Goal: Transaction & Acquisition: Purchase product/service

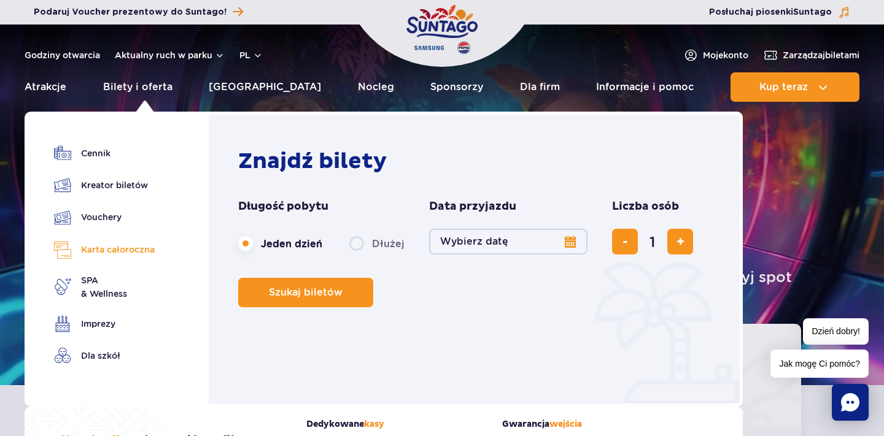
click at [129, 250] on link "Karta całoroczna" at bounding box center [104, 250] width 101 height 18
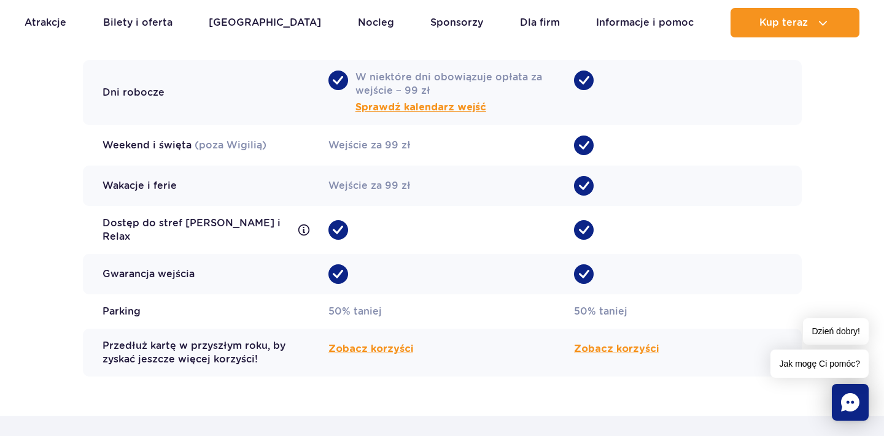
scroll to position [1244, 0]
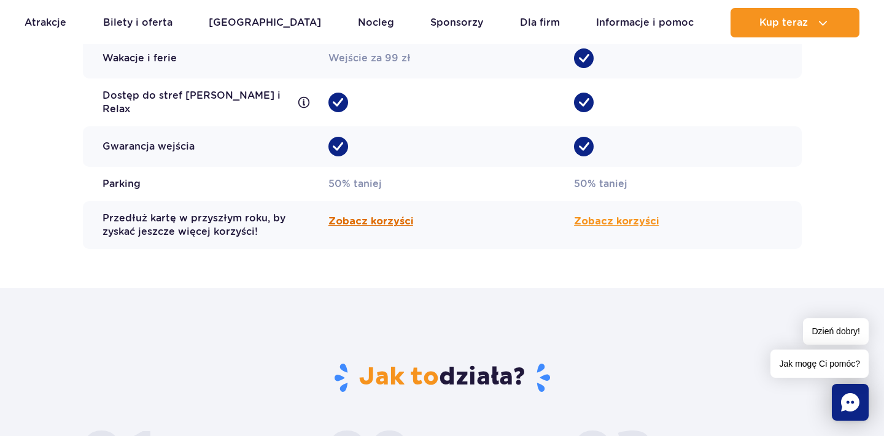
click at [379, 214] on span "Zobacz korzyści" at bounding box center [370, 221] width 85 height 15
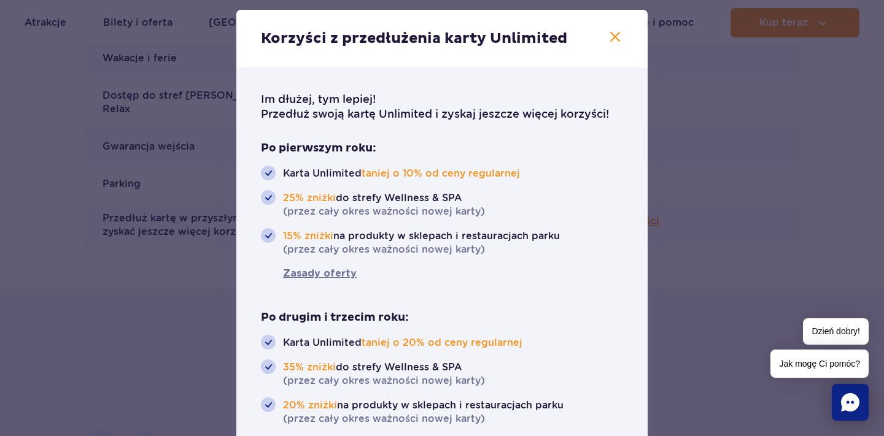
click at [708, 57] on div at bounding box center [442, 218] width 884 height 436
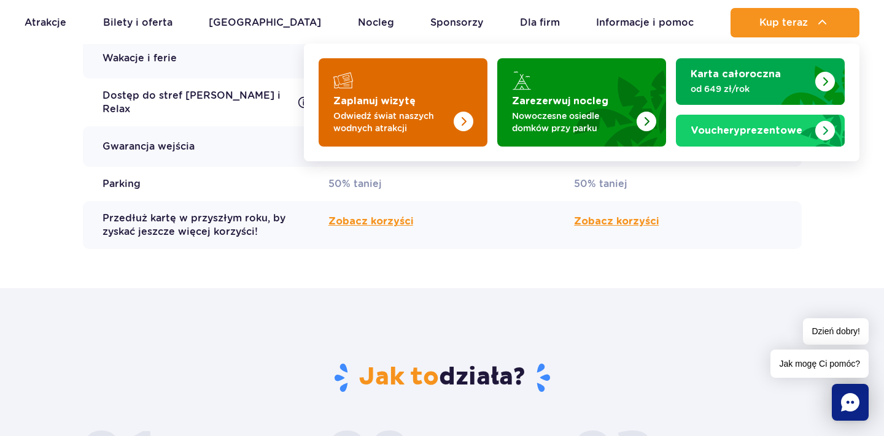
click at [432, 110] on p "Odwiedź świat naszych wodnych atrakcji" at bounding box center [393, 122] width 120 height 25
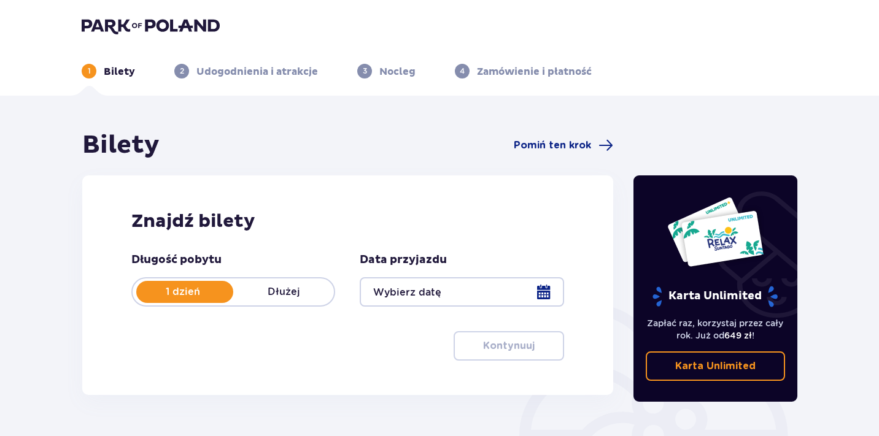
click at [190, 29] on img at bounding box center [151, 25] width 138 height 17
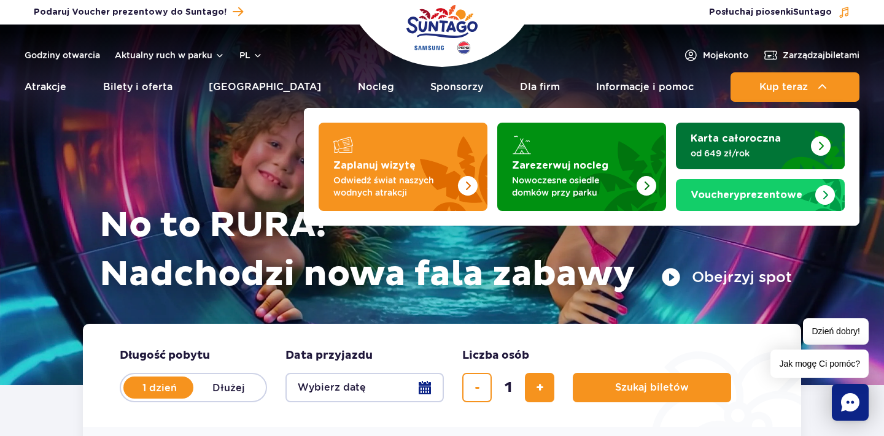
click at [752, 154] on p "od 649 zł/rok" at bounding box center [750, 153] width 120 height 12
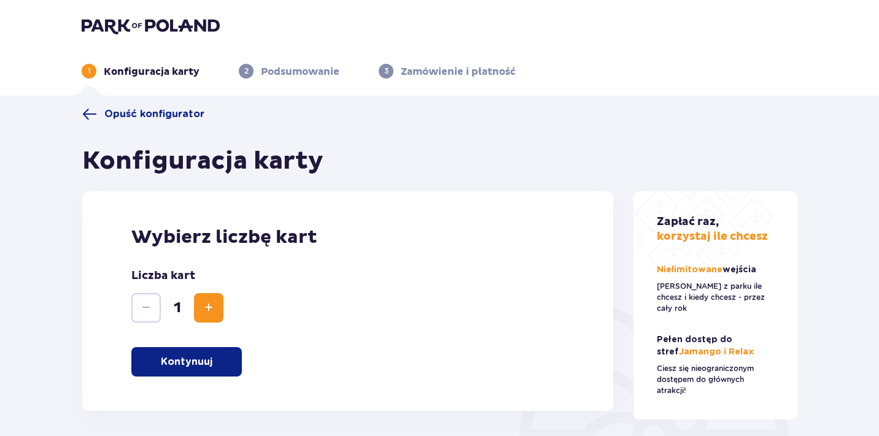
click at [205, 372] on button "Kontynuuj" at bounding box center [186, 361] width 110 height 29
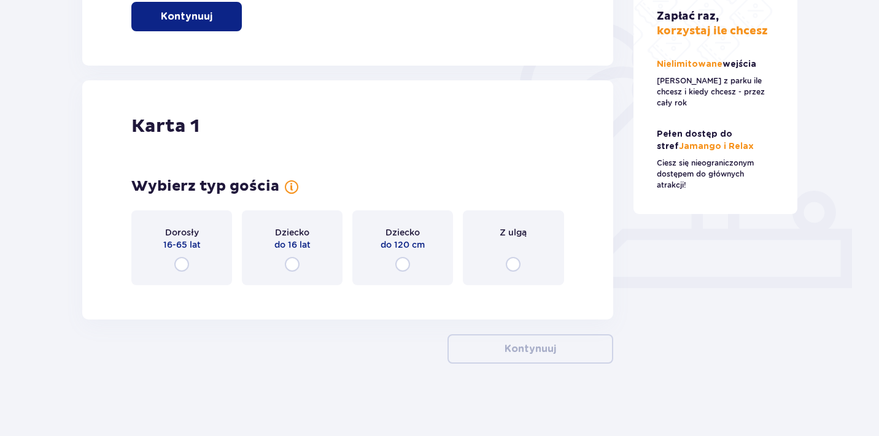
scroll to position [347, 0]
click at [199, 258] on div "Dorosły 16-65 lat" at bounding box center [181, 246] width 101 height 75
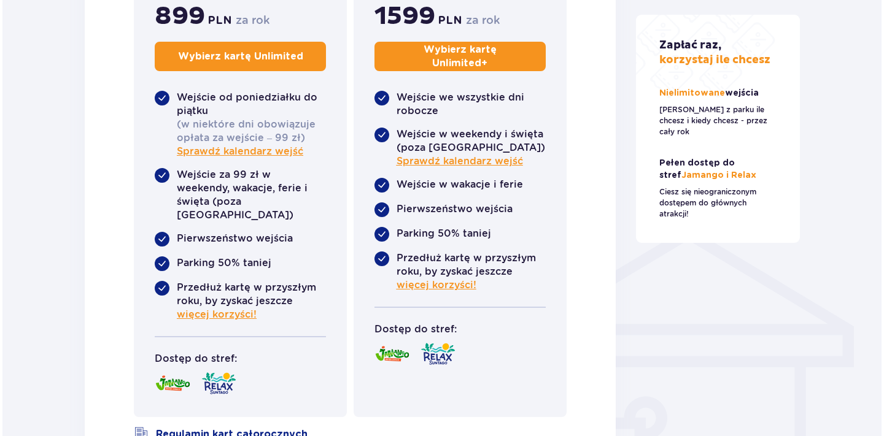
scroll to position [779, 0]
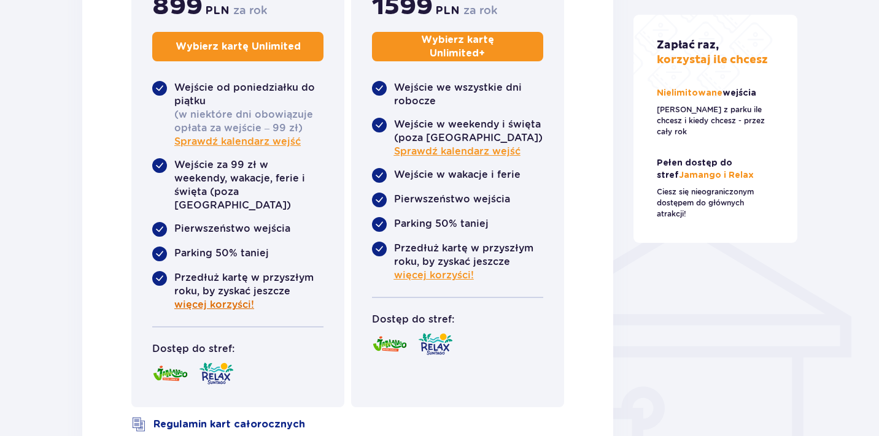
click at [229, 298] on span "więcej korzyści!" at bounding box center [214, 305] width 80 height 14
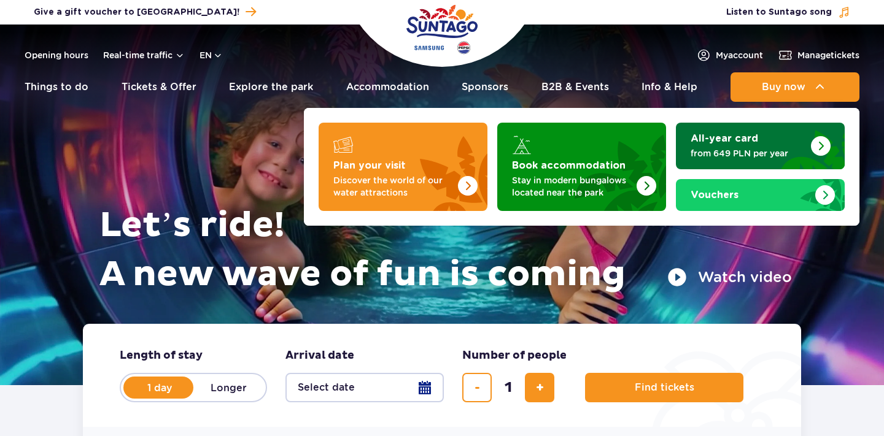
click at [763, 161] on link "All-year card from 649 PLN per year" at bounding box center [760, 146] width 169 height 47
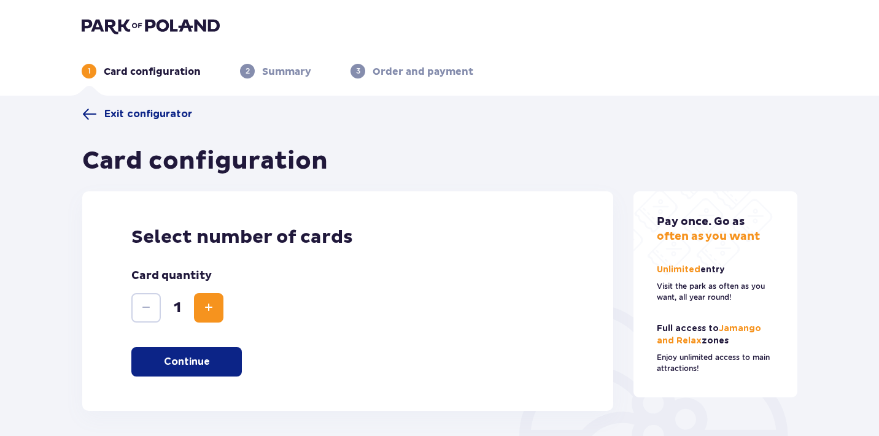
click at [222, 361] on button "Continue" at bounding box center [186, 361] width 110 height 29
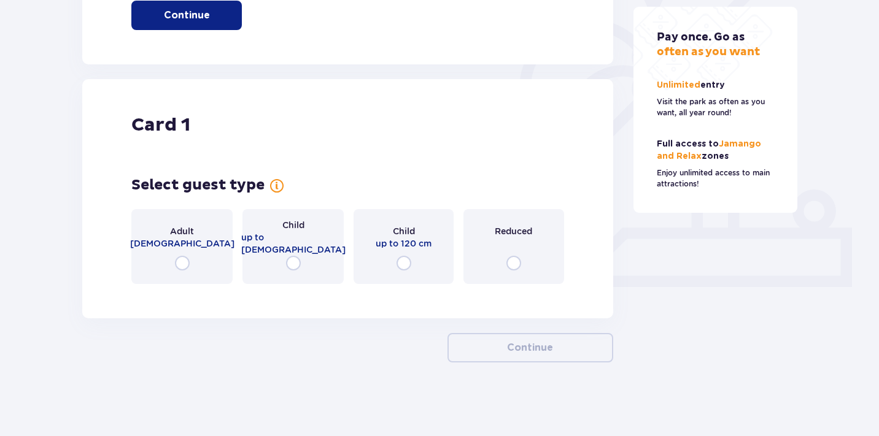
click at [211, 248] on span "16-65 years old" at bounding box center [182, 243] width 104 height 12
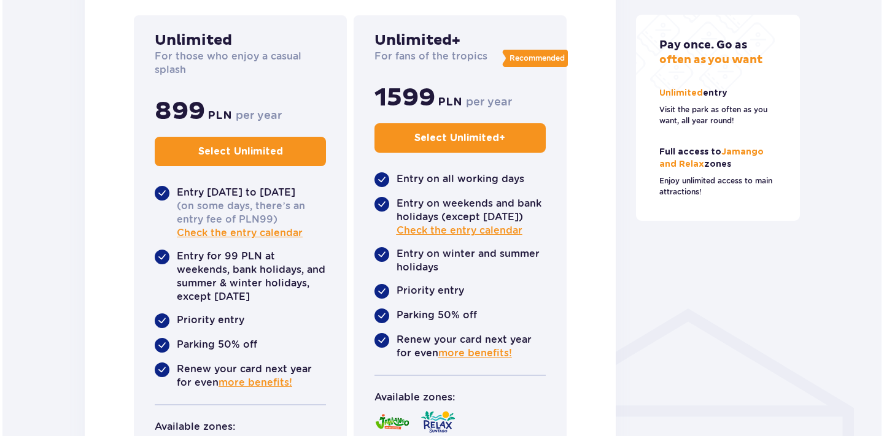
scroll to position [693, 0]
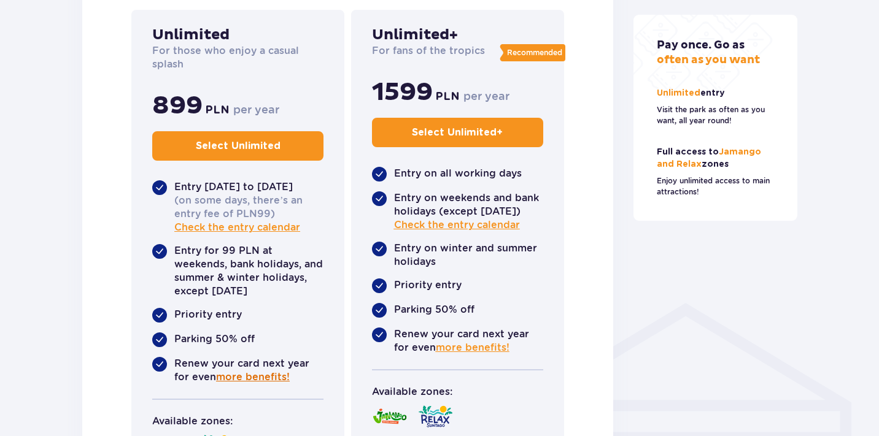
click at [245, 371] on span "more benefits!" at bounding box center [253, 378] width 74 height 14
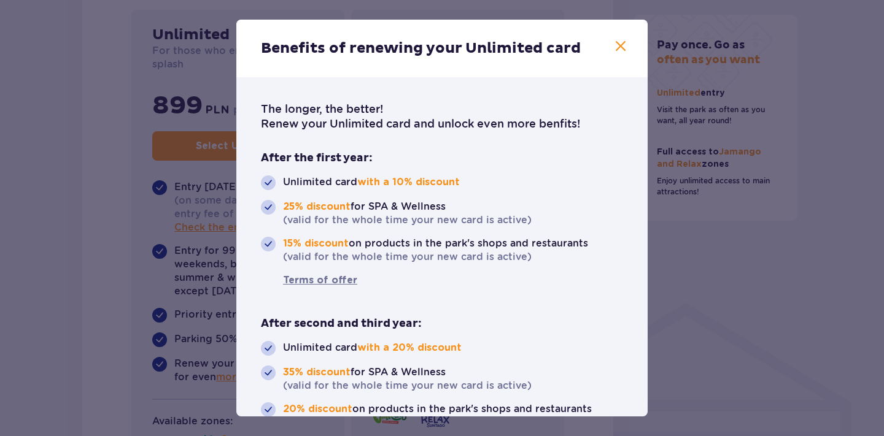
click at [370, 320] on p "After second and third year:" at bounding box center [341, 324] width 161 height 15
copy p "After second and third year:"
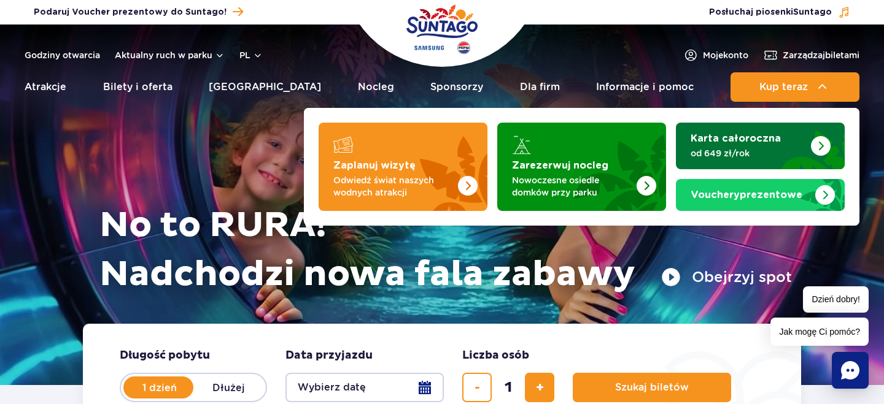
click at [778, 138] on img "Karta całoroczna" at bounding box center [805, 146] width 80 height 47
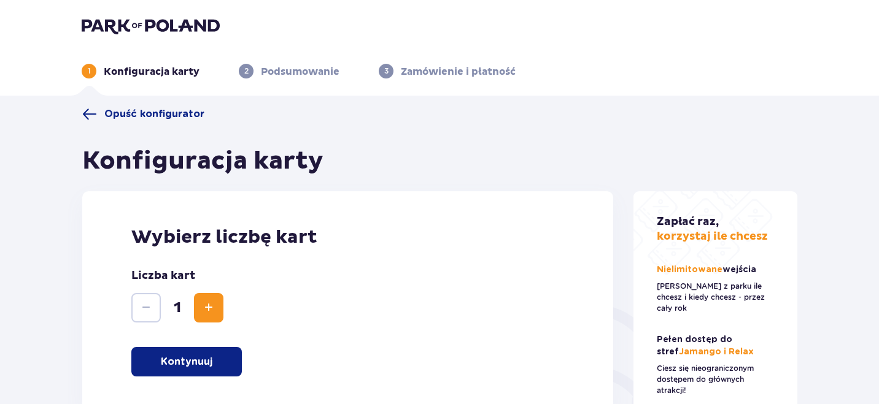
click at [190, 366] on p "Kontynuuj" at bounding box center [187, 362] width 52 height 14
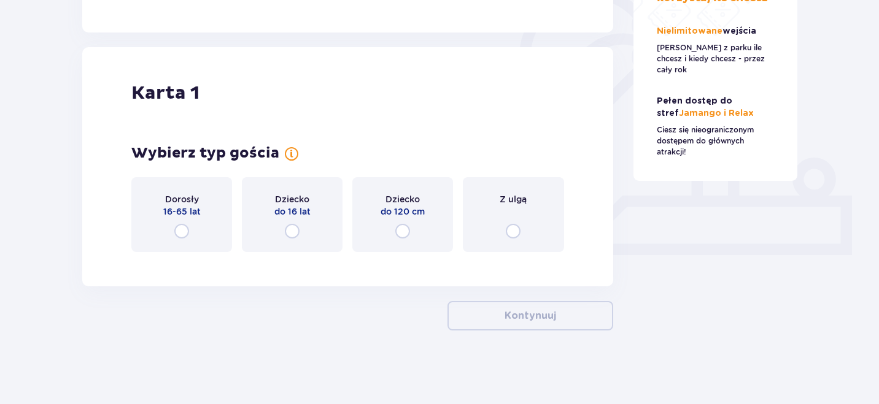
scroll to position [367, 0]
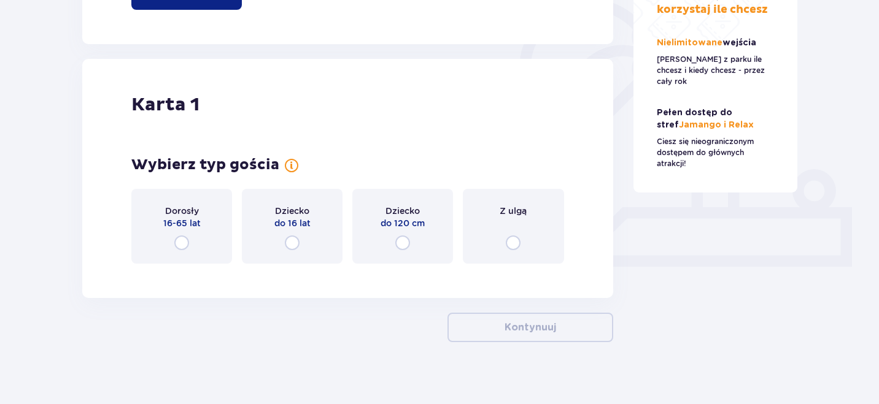
click at [519, 226] on div "Z ulgą" at bounding box center [513, 226] width 101 height 75
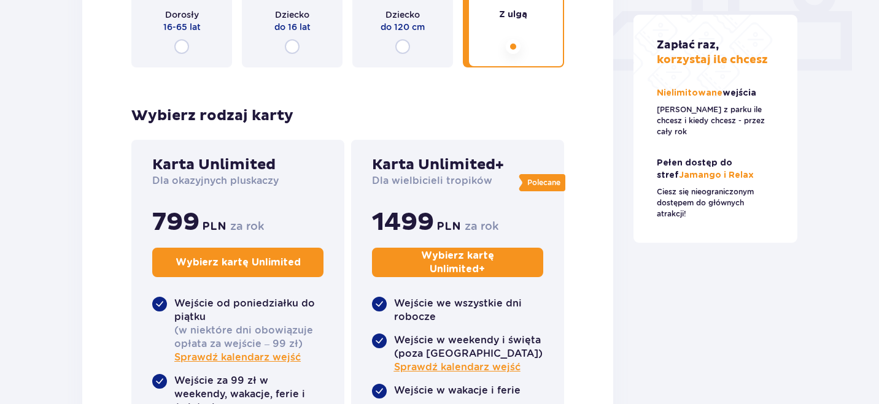
scroll to position [585, 0]
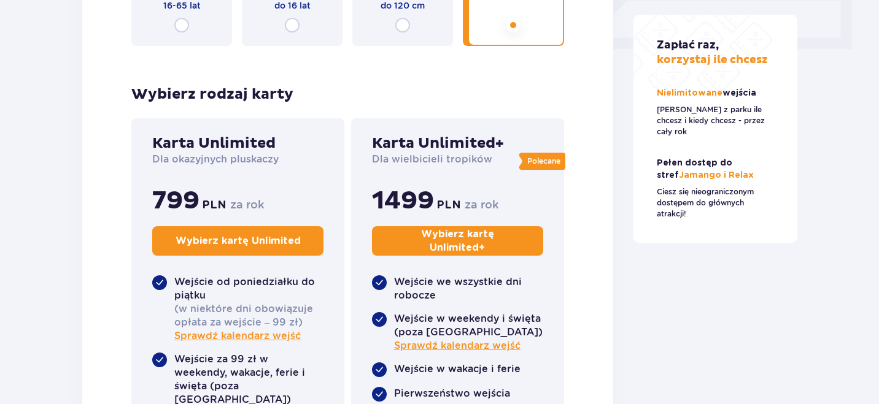
click at [293, 250] on button "Wybierz kartę Unlimited" at bounding box center [237, 240] width 171 height 29
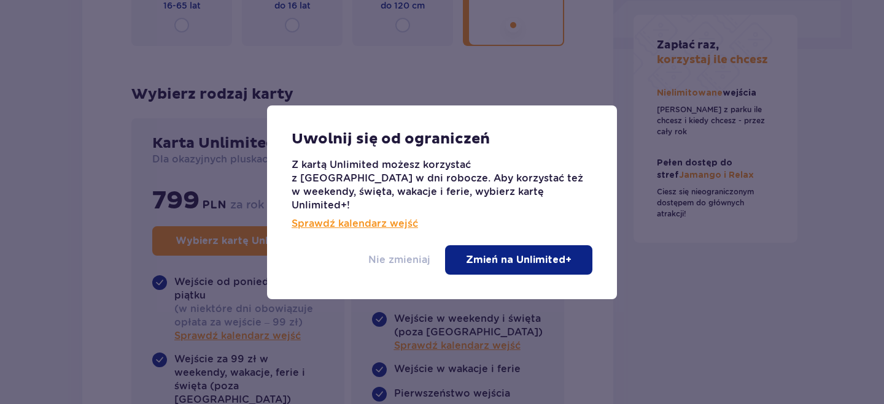
click at [402, 253] on p "Nie zmieniaj" at bounding box center [399, 260] width 62 height 14
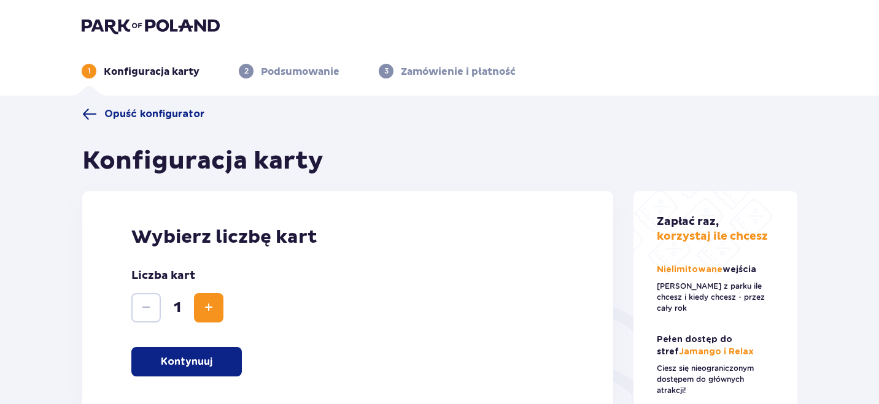
click at [196, 28] on img at bounding box center [151, 25] width 138 height 17
